Goal: Transaction & Acquisition: Purchase product/service

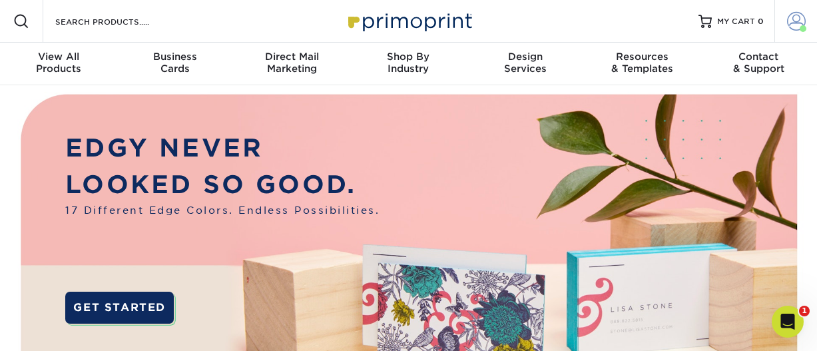
click at [797, 21] on span at bounding box center [796, 21] width 19 height 19
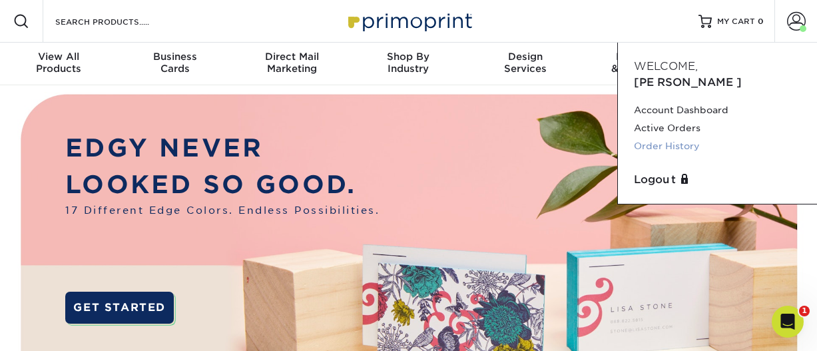
click at [675, 137] on link "Order History" at bounding box center [717, 146] width 167 height 18
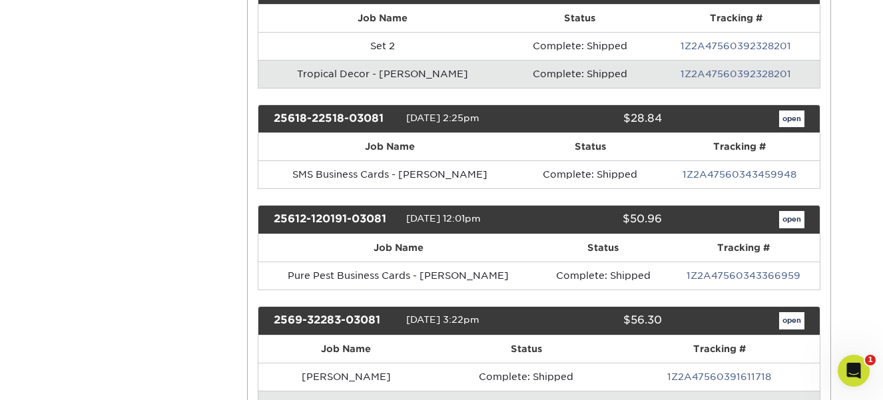
scroll to position [591, 0]
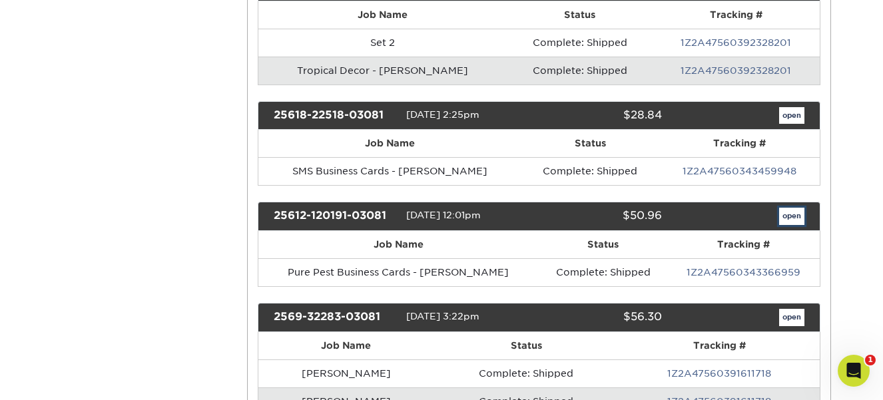
click at [793, 208] on link "open" at bounding box center [791, 216] width 25 height 17
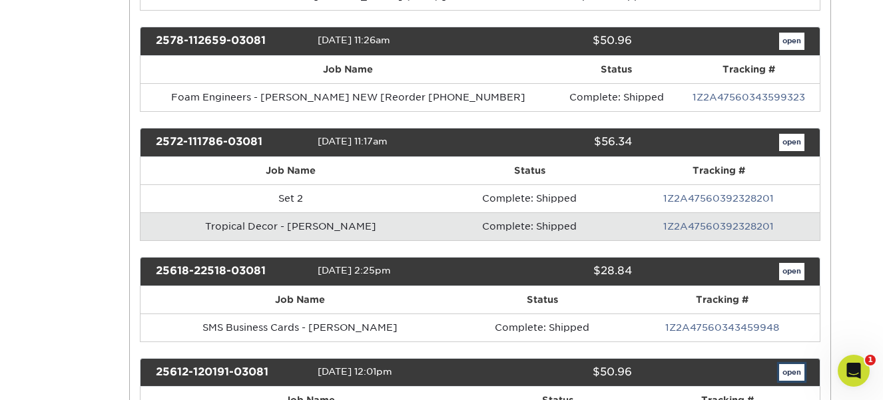
scroll to position [0, 0]
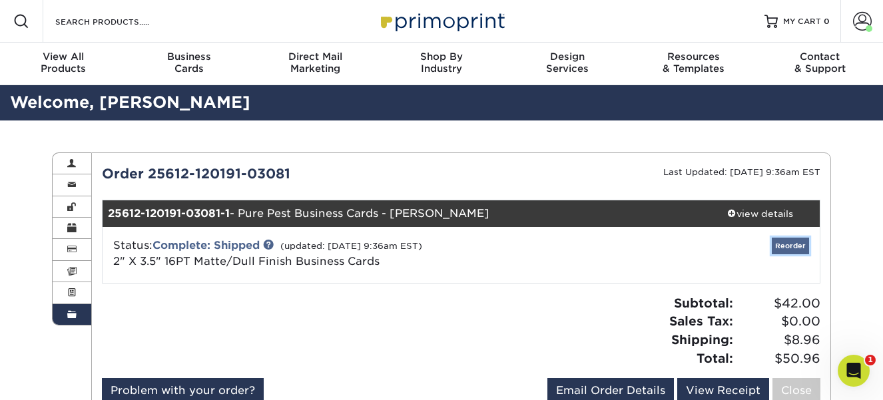
click at [786, 245] on link "Reorder" at bounding box center [790, 246] width 37 height 17
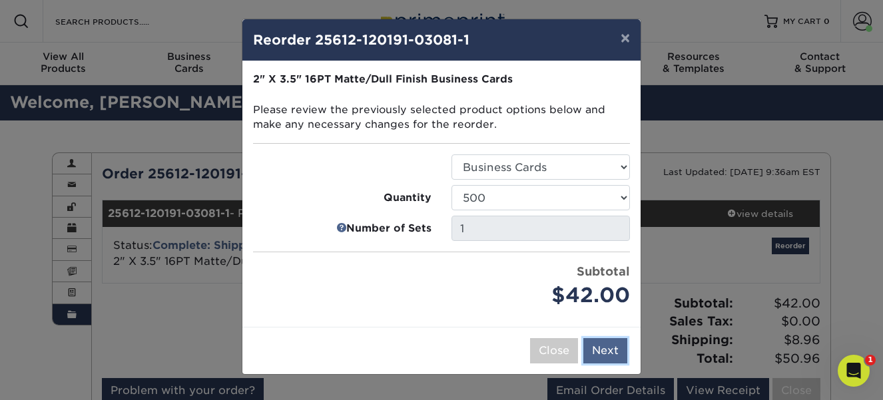
click at [608, 347] on button "Next" at bounding box center [606, 350] width 44 height 25
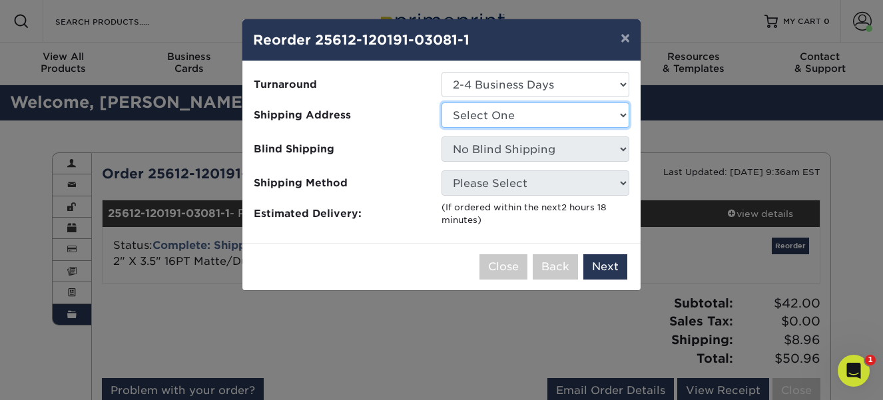
click at [488, 111] on select "Select One Bergfeld Recreation Foam Engineers Kirkwood Fence Liberty Fabricatin…" at bounding box center [536, 115] width 188 height 25
select select "215211"
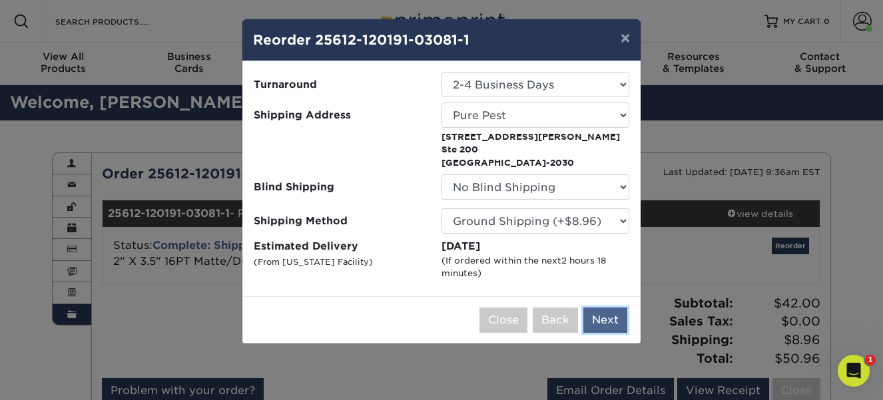
click at [606, 324] on button "Next" at bounding box center [606, 320] width 44 height 25
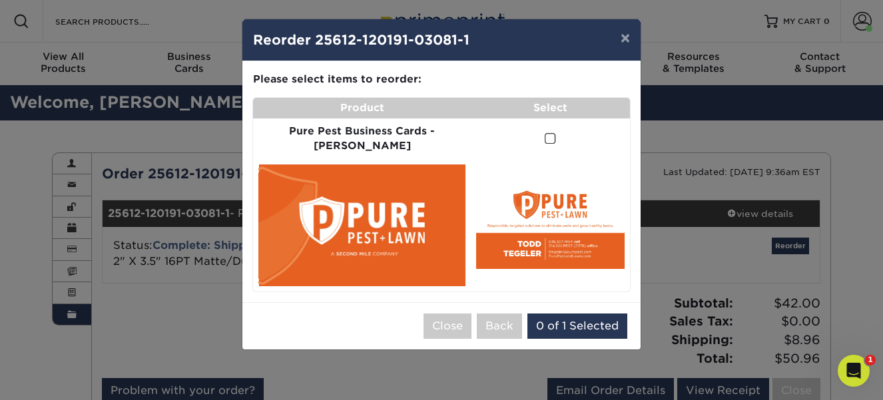
click at [545, 135] on span at bounding box center [550, 139] width 11 height 13
click at [0, 0] on input "checkbox" at bounding box center [0, 0] width 0 height 0
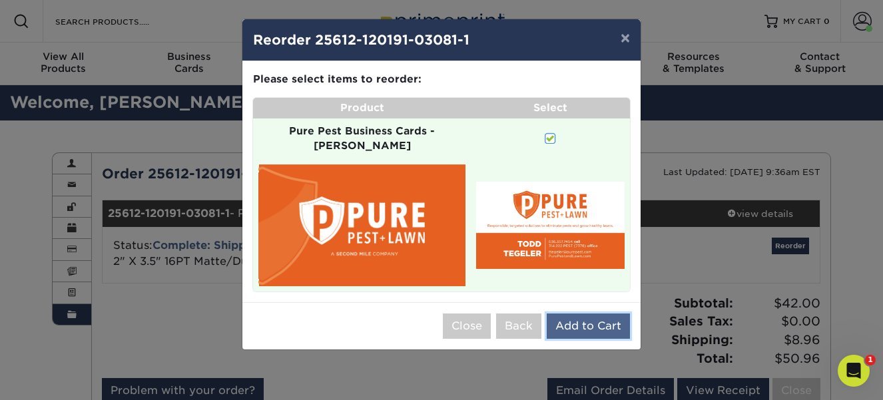
click at [584, 314] on button "Add to Cart" at bounding box center [588, 326] width 83 height 25
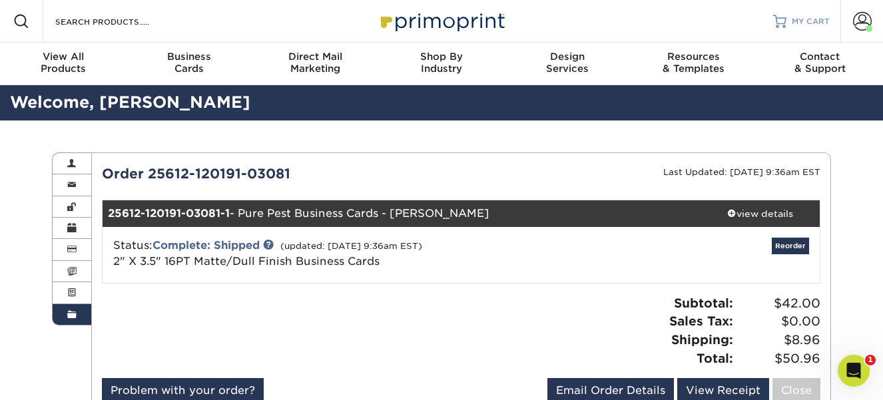
click at [811, 24] on span "MY CART" at bounding box center [811, 21] width 38 height 11
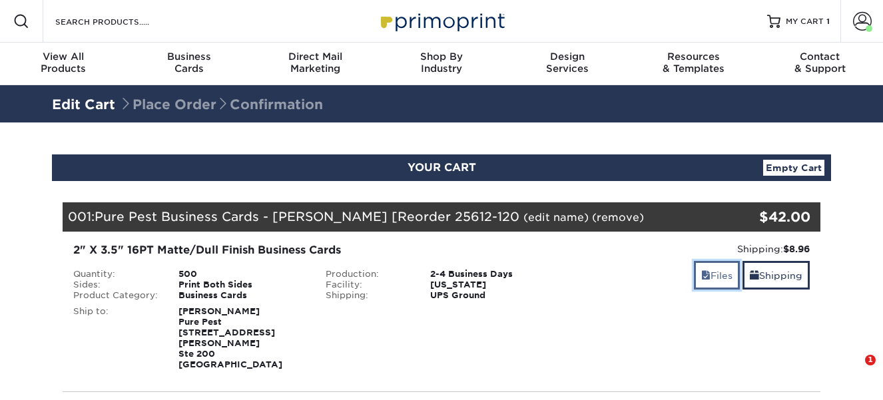
click at [702, 276] on span at bounding box center [706, 275] width 9 height 11
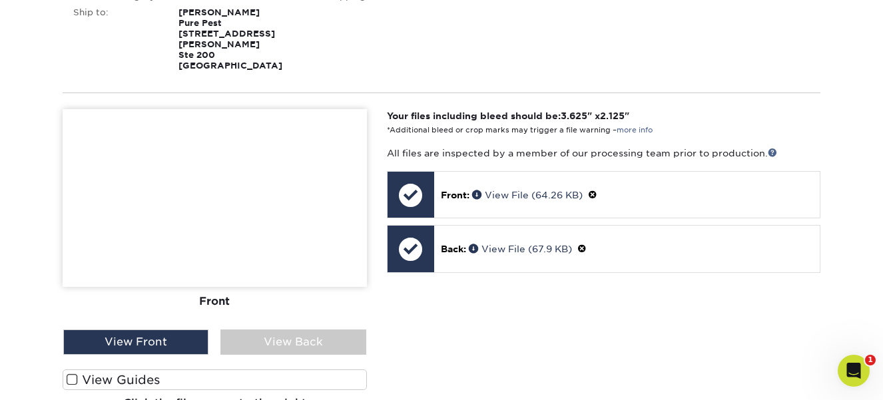
scroll to position [324, 0]
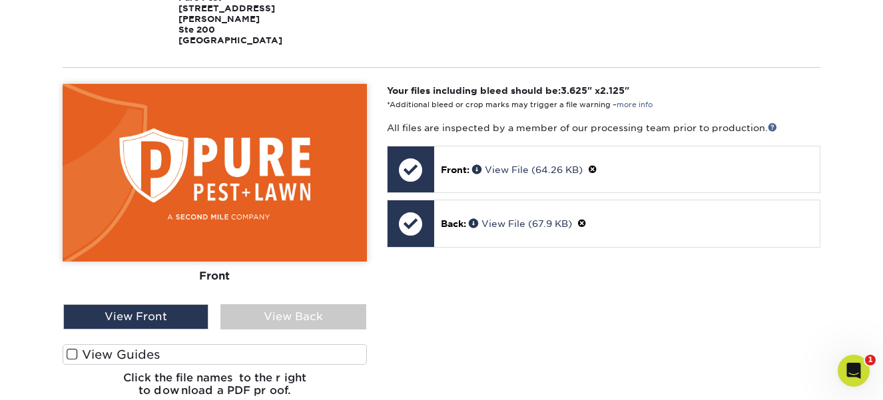
click at [273, 327] on div "Front Back" at bounding box center [215, 246] width 304 height 324
click at [280, 312] on div "View Back" at bounding box center [293, 316] width 145 height 25
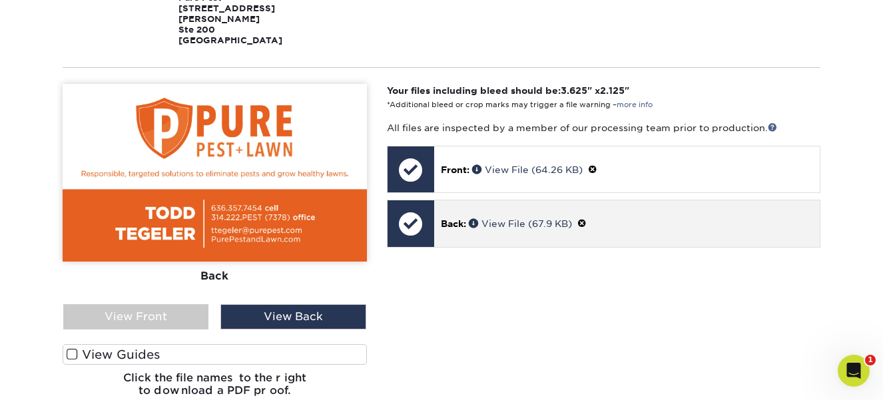
click at [586, 219] on span at bounding box center [582, 224] width 9 height 11
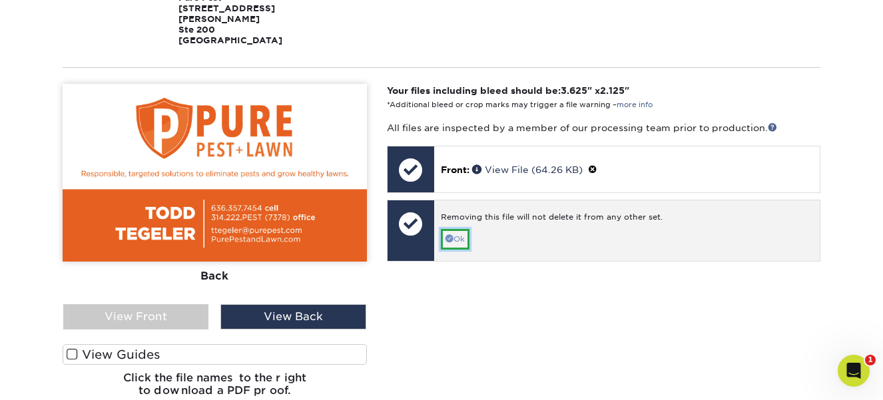
click at [446, 233] on link "Ok" at bounding box center [455, 239] width 29 height 21
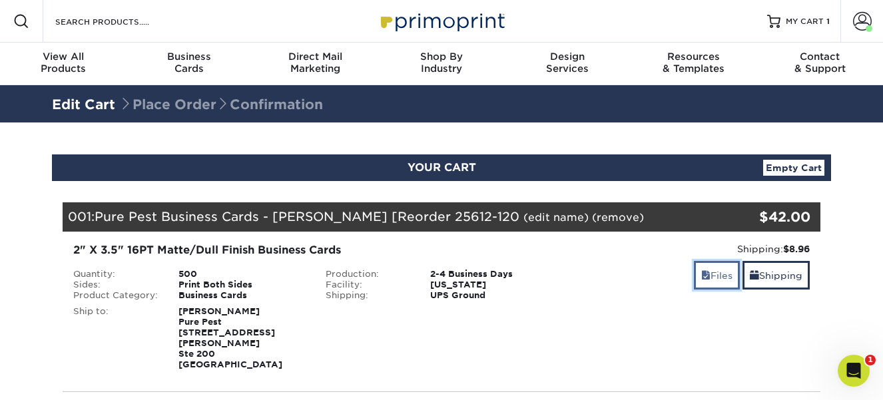
click at [707, 278] on link "Files" at bounding box center [717, 275] width 46 height 29
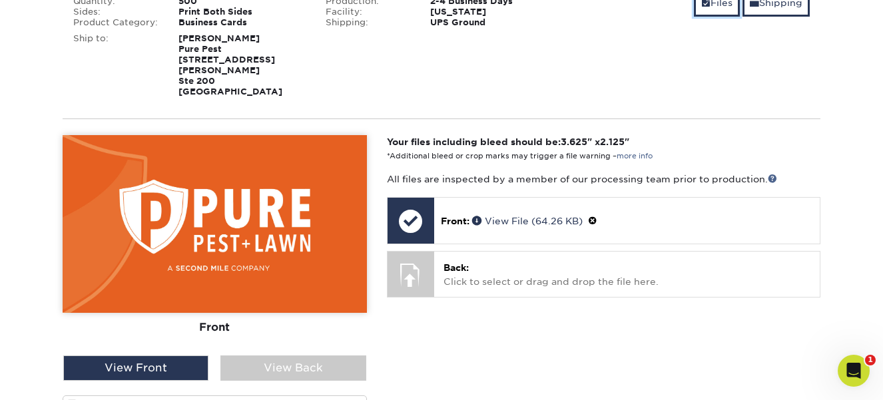
scroll to position [283, 0]
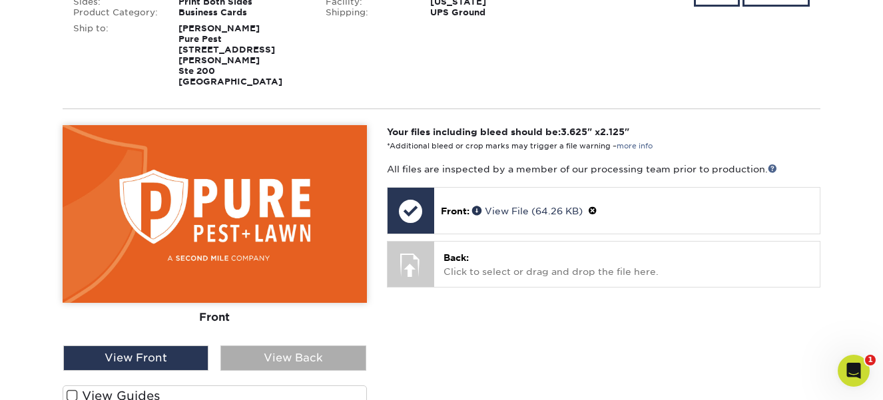
click at [272, 346] on div "View Back" at bounding box center [293, 358] width 145 height 25
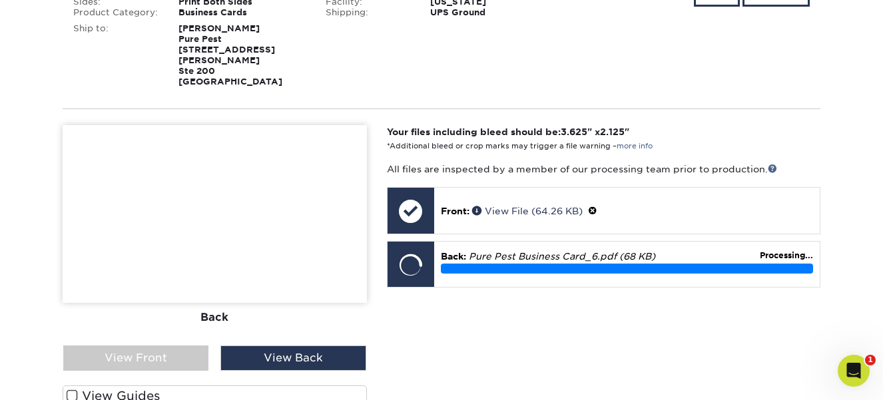
click at [551, 325] on div "Your files including bleed should be: 3.625 " x 2.125 " *Additional bleed or cr…" at bounding box center [604, 287] width 454 height 324
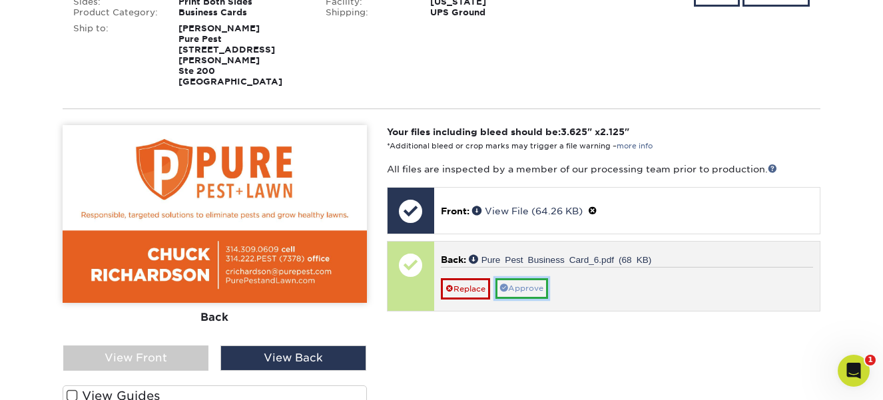
click at [529, 280] on link "Approve" at bounding box center [522, 288] width 53 height 21
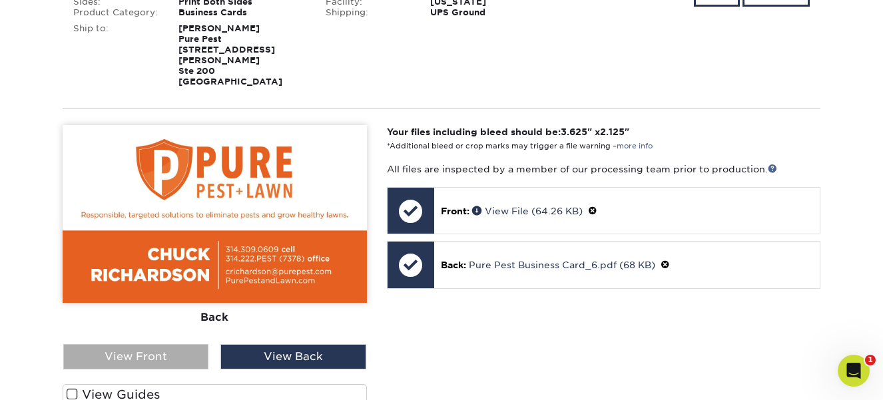
click at [145, 344] on div "View Front" at bounding box center [135, 356] width 145 height 25
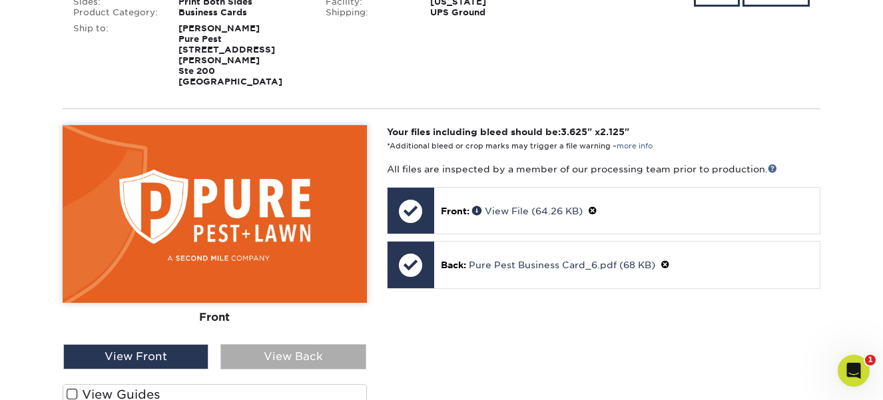
click at [308, 346] on div "View Back" at bounding box center [293, 356] width 145 height 25
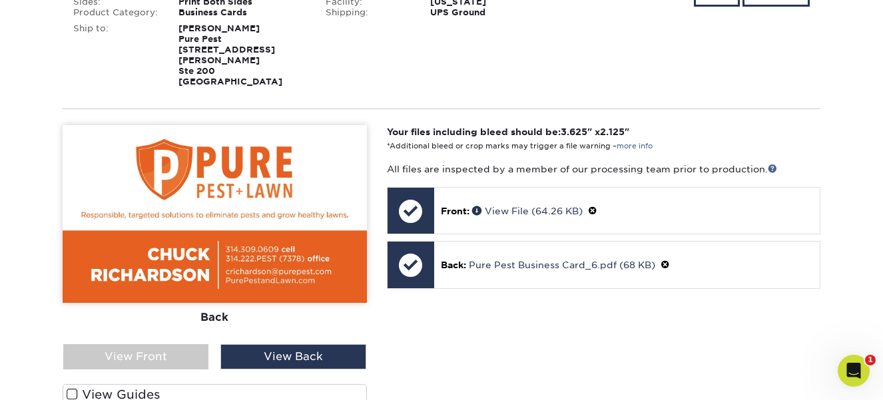
click at [533, 326] on div "Your files including bleed should be: 3.625 " x 2.125 " *Additional bleed or cr…" at bounding box center [604, 286] width 454 height 323
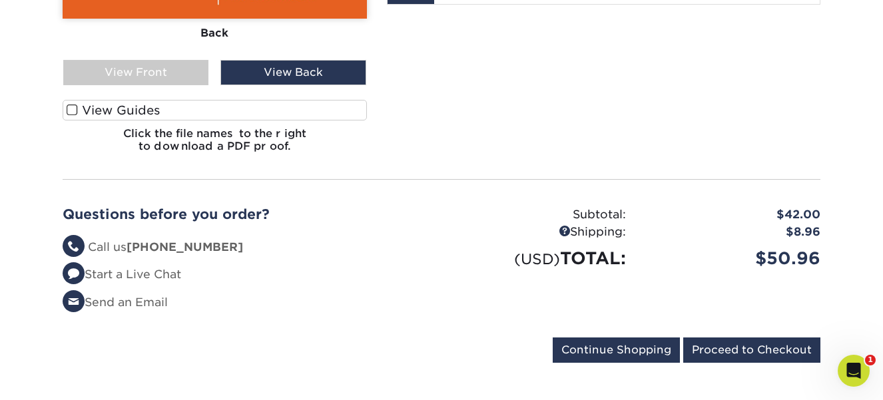
scroll to position [574, 0]
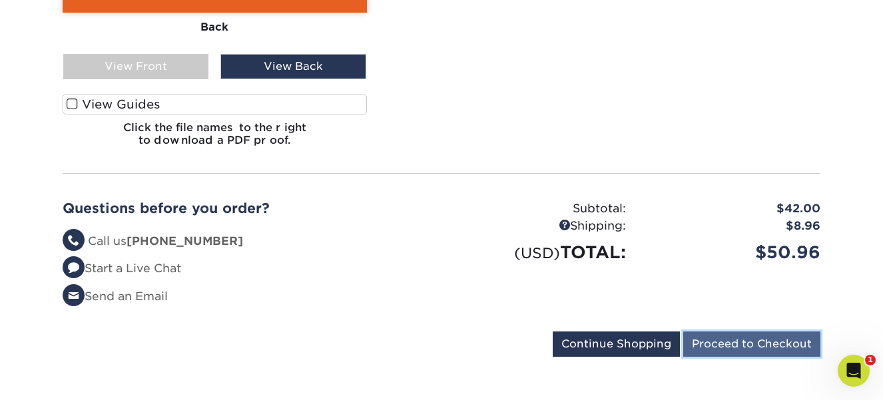
click at [754, 336] on input "Proceed to Checkout" at bounding box center [752, 344] width 137 height 25
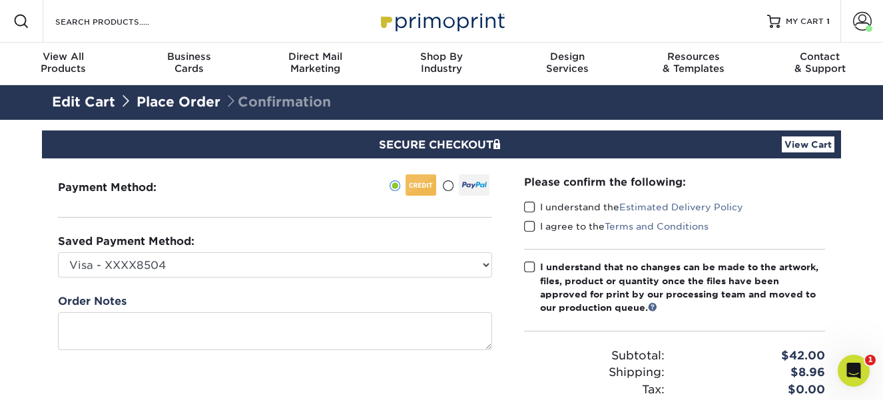
click at [528, 210] on span at bounding box center [529, 207] width 11 height 13
click at [0, 0] on input "I understand the Estimated Delivery Policy" at bounding box center [0, 0] width 0 height 0
click at [528, 227] on span at bounding box center [529, 227] width 11 height 13
click at [0, 0] on input "I agree to the Terms and Conditions" at bounding box center [0, 0] width 0 height 0
click at [529, 264] on span at bounding box center [529, 267] width 11 height 13
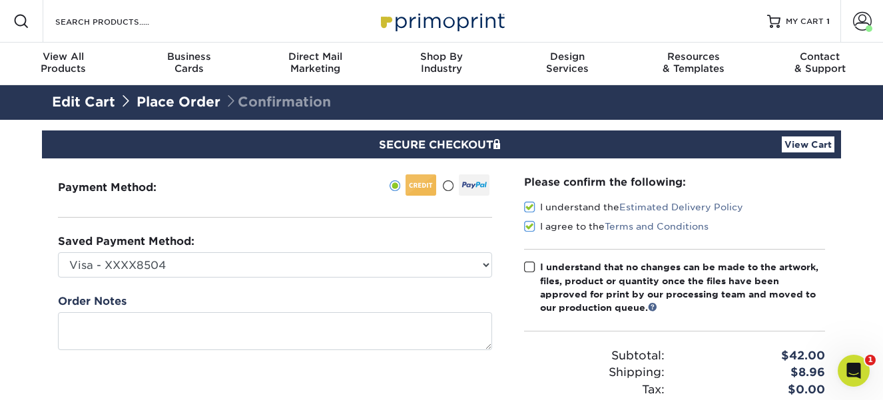
click at [0, 0] on input "I understand that no changes can be made to the artwork, files, product or quan…" at bounding box center [0, 0] width 0 height 0
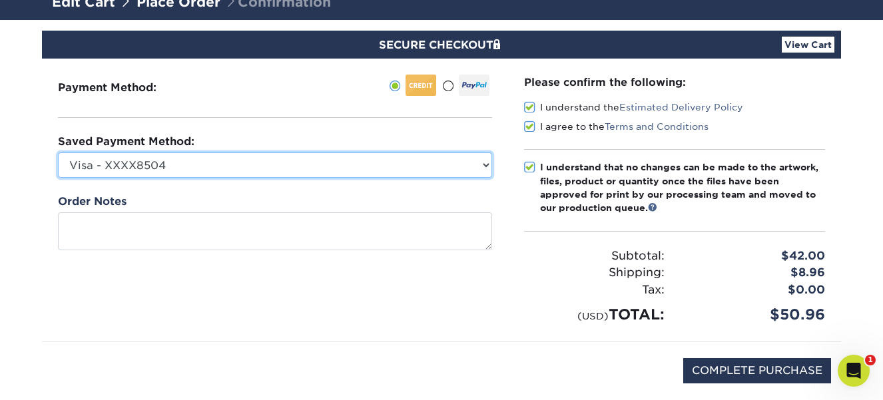
click at [480, 165] on select "Visa - XXXX8504 Visa - XXXX5868 Visa - XXXX5868 Visa - XXXX6596 Visa - XXXX9171…" at bounding box center [275, 165] width 434 height 25
select select "68768"
click at [58, 153] on select "Visa - XXXX8504 Visa - XXXX5868 Visa - XXXX5868 Visa - XXXX6596 Visa - XXXX9171…" at bounding box center [275, 165] width 434 height 25
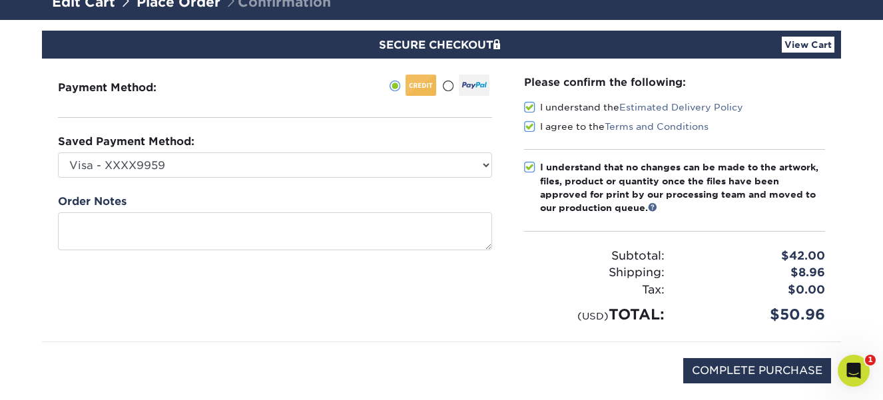
click at [370, 316] on div "Payment Method:" at bounding box center [275, 200] width 466 height 283
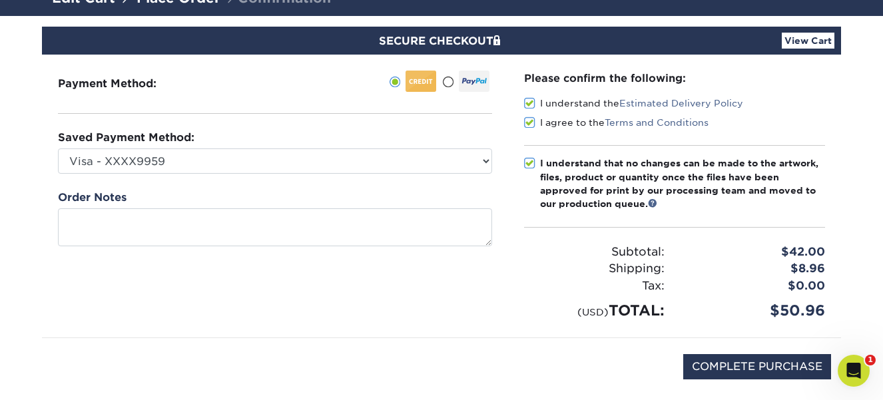
scroll to position [129, 0]
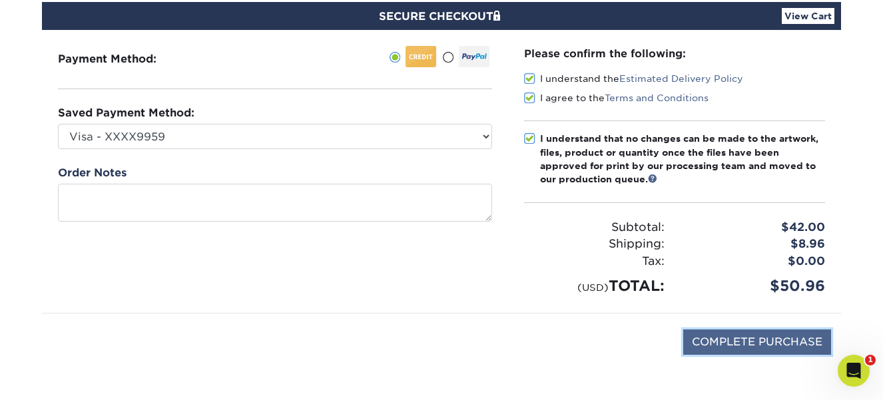
click at [744, 339] on input "COMPLETE PURCHASE" at bounding box center [758, 342] width 148 height 25
type input "PROCESSING, PLEASE WAIT..."
